Goal: Information Seeking & Learning: Learn about a topic

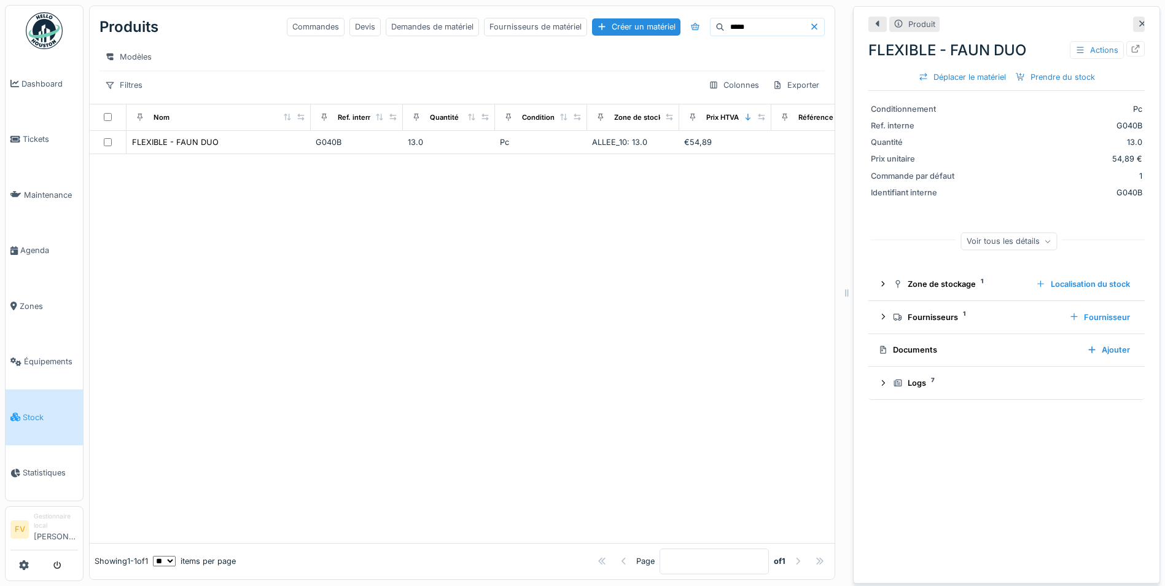
scroll to position [9, 0]
click at [1131, 45] on icon at bounding box center [1135, 49] width 8 height 8
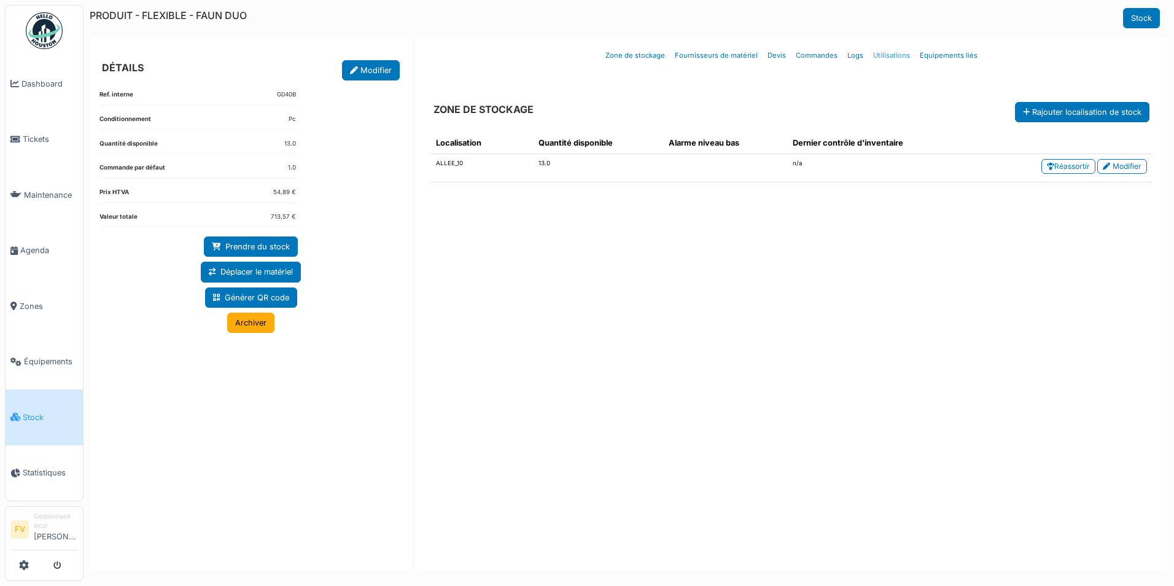
click at [890, 55] on link "Utilisations" at bounding box center [891, 55] width 47 height 29
select select "***"
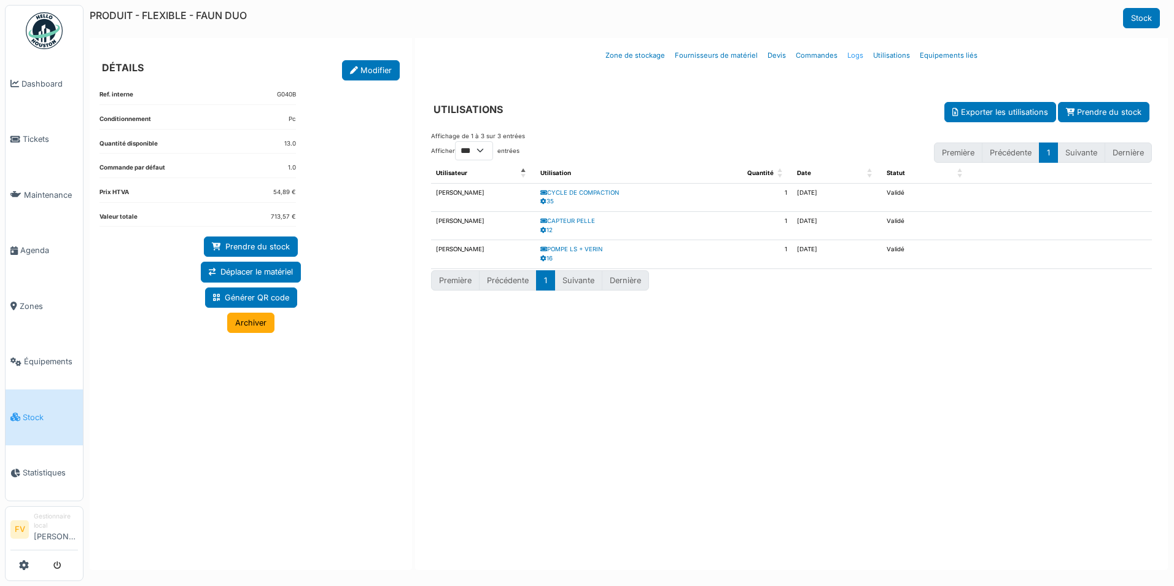
click at [859, 55] on link "Logs" at bounding box center [855, 55] width 26 height 29
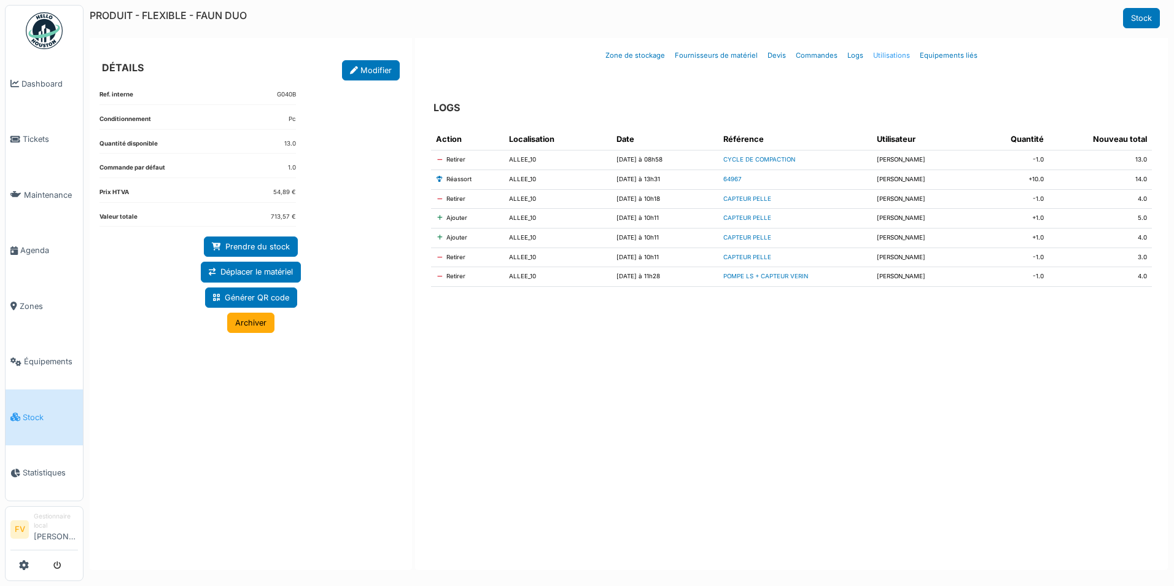
click at [878, 53] on link "Utilisations" at bounding box center [891, 55] width 47 height 29
select select "***"
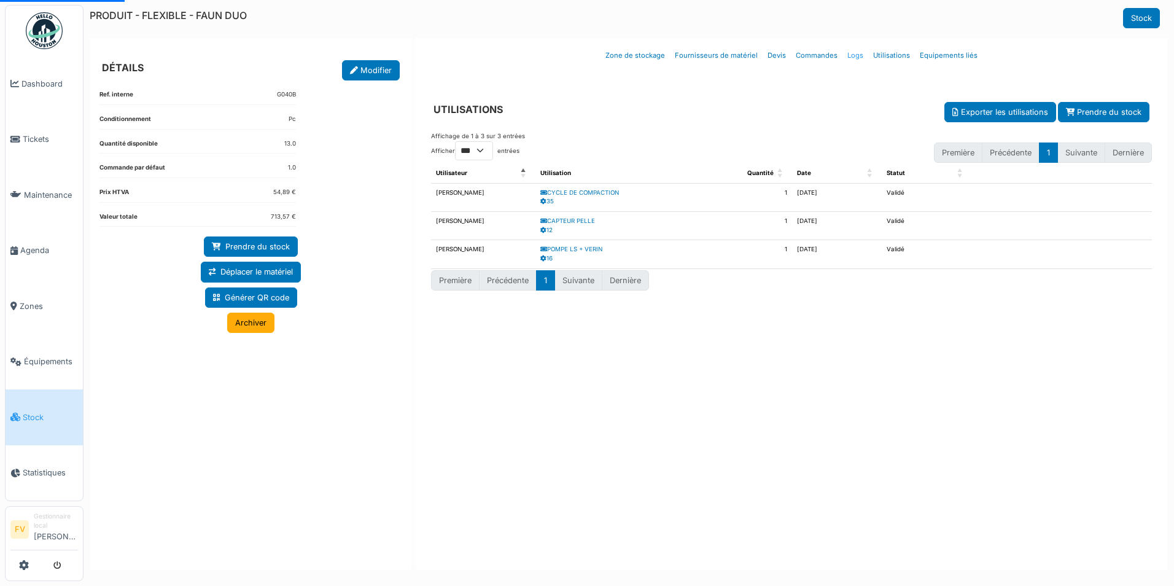
click at [856, 54] on link "Logs" at bounding box center [855, 55] width 26 height 29
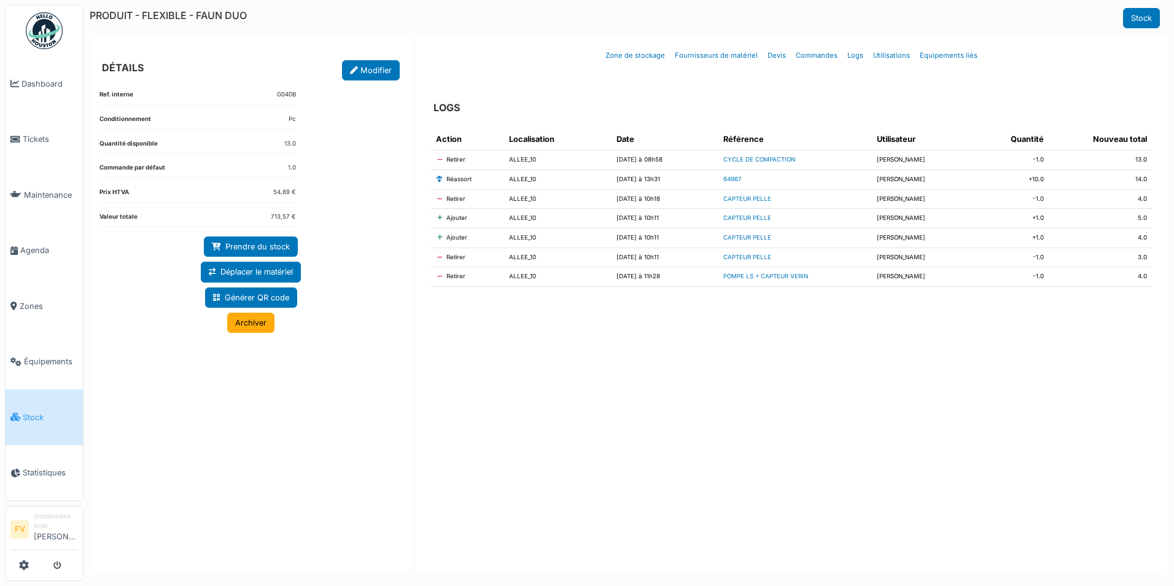
click at [440, 218] on icon at bounding box center [439, 218] width 7 height 6
click at [440, 200] on icon at bounding box center [439, 199] width 7 height 6
click at [435, 221] on td "Ajouter" at bounding box center [467, 219] width 73 height 20
click at [737, 197] on link "CAPTEUR PELLE" at bounding box center [747, 198] width 48 height 7
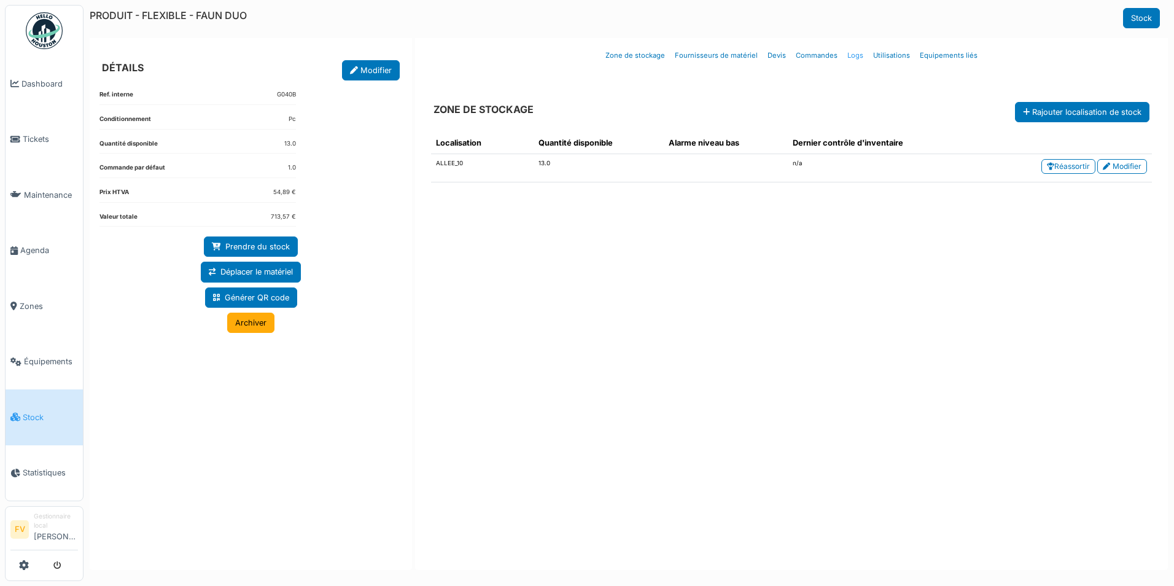
click at [854, 57] on link "Logs" at bounding box center [855, 55] width 26 height 29
